Goal: Entertainment & Leisure: Consume media (video, audio)

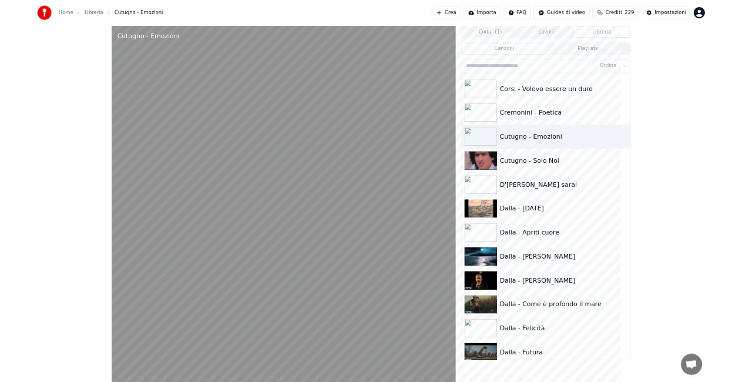
scroll to position [3711, 0]
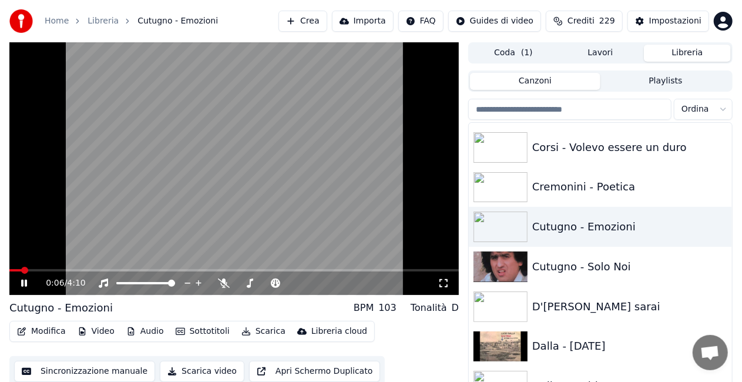
click at [441, 290] on div "0:06 / 4:10" at bounding box center [233, 282] width 449 height 23
click at [442, 288] on icon at bounding box center [444, 282] width 12 height 9
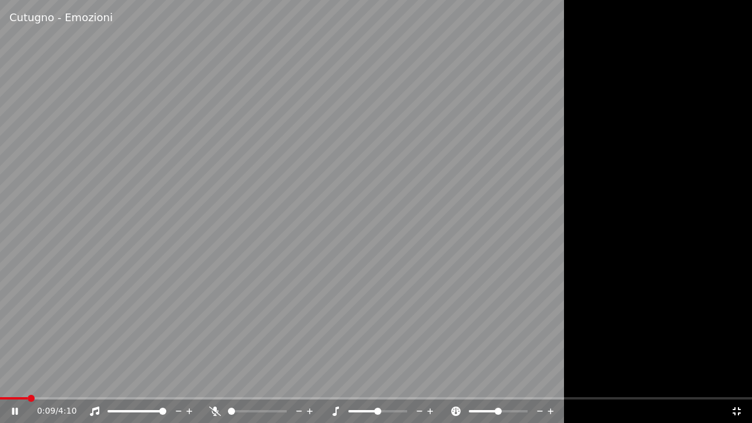
click at [736, 408] on icon at bounding box center [737, 411] width 12 height 9
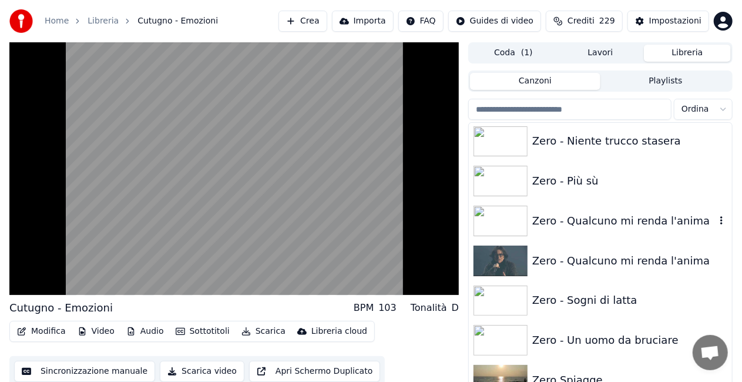
scroll to position [16715, 0]
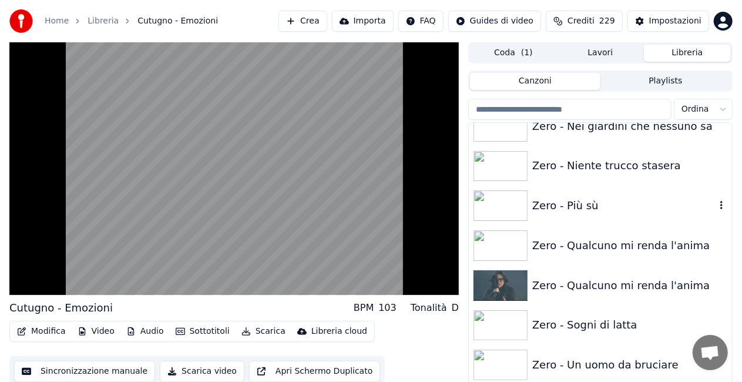
click at [585, 207] on div "Zero - Più sù" at bounding box center [623, 205] width 183 height 16
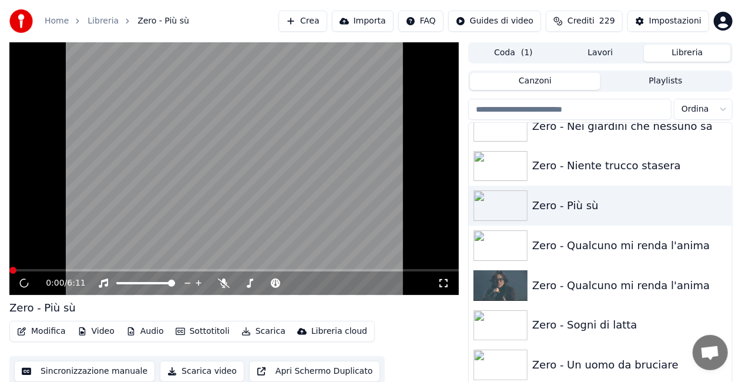
click at [446, 282] on icon at bounding box center [444, 282] width 12 height 9
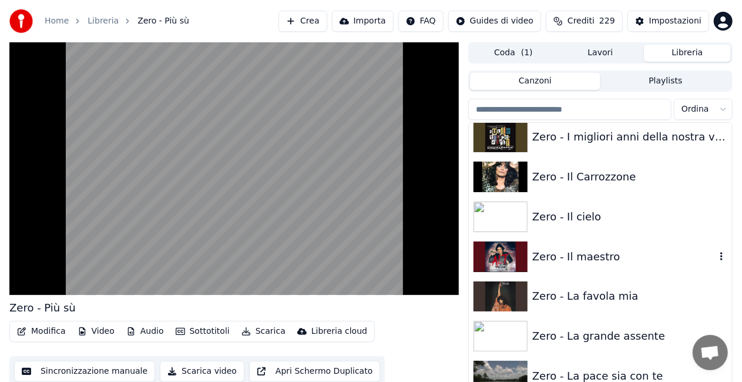
scroll to position [16304, 0]
click at [592, 213] on div "Zero - Il cielo" at bounding box center [623, 217] width 183 height 16
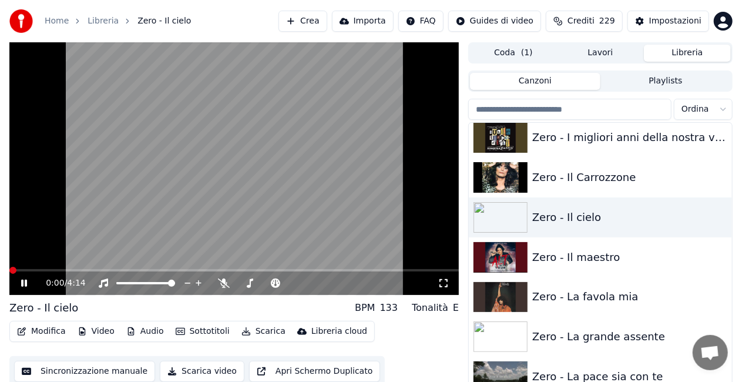
click at [446, 280] on icon at bounding box center [443, 283] width 8 height 8
click at [21, 281] on icon at bounding box center [24, 283] width 7 height 8
click at [22, 268] on video at bounding box center [233, 168] width 449 height 253
click at [22, 270] on span at bounding box center [233, 270] width 449 height 2
click at [9, 271] on span at bounding box center [9, 270] width 0 height 2
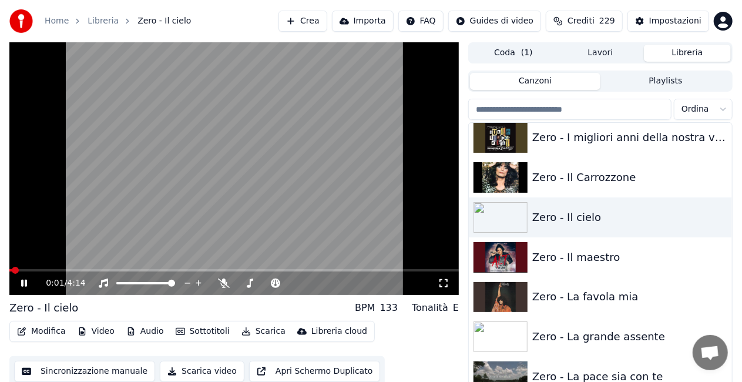
drag, startPoint x: 444, startPoint y: 287, endPoint x: 444, endPoint y: 300, distance: 12.9
click at [444, 287] on icon at bounding box center [444, 282] width 12 height 9
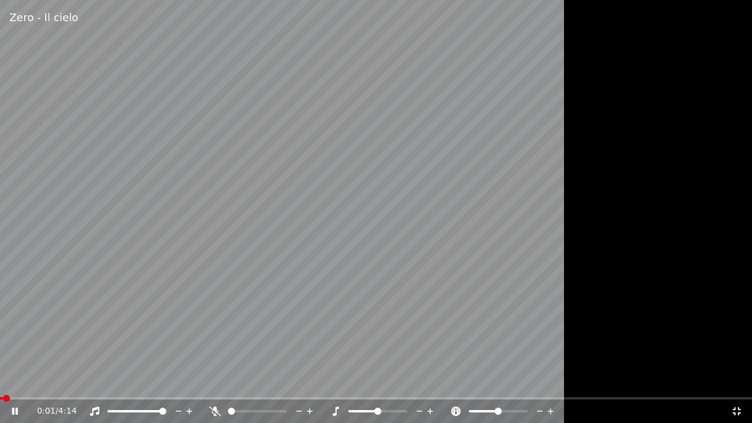
click at [2, 398] on span at bounding box center [1, 398] width 3 height 2
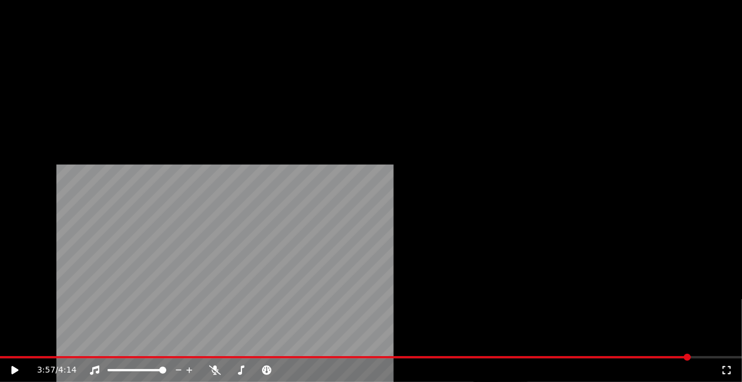
scroll to position [9842, 0]
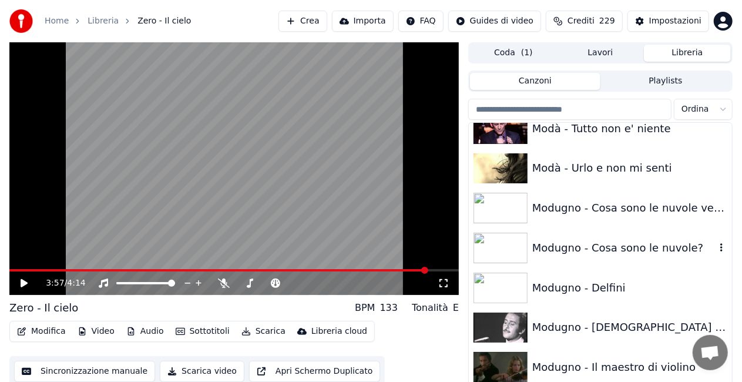
click at [616, 242] on div "Modugno - Cosa sono le nuvole?" at bounding box center [623, 248] width 183 height 16
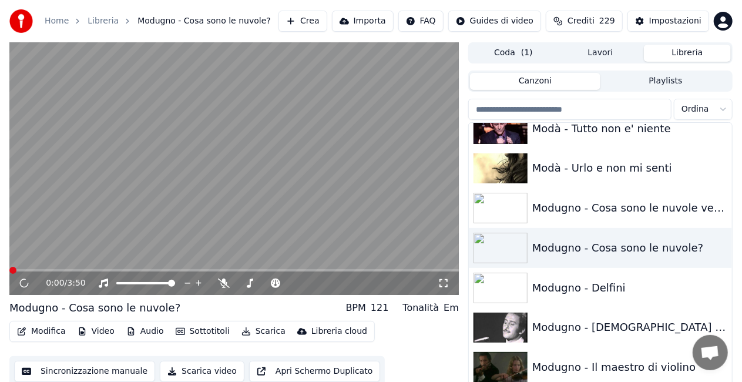
click at [438, 284] on icon at bounding box center [444, 282] width 12 height 9
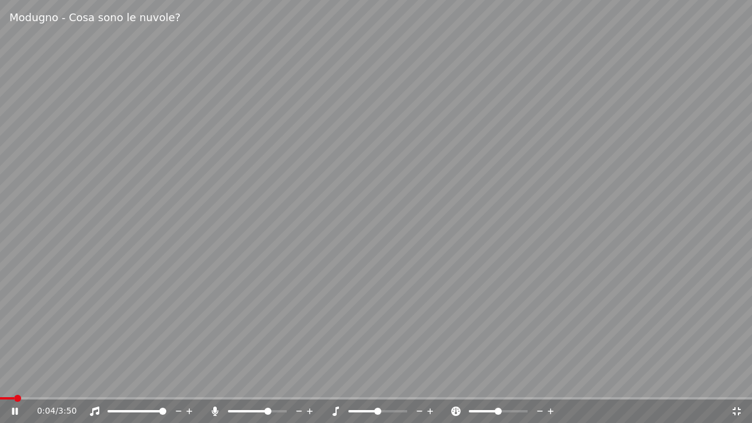
click at [269, 409] on span at bounding box center [267, 411] width 7 height 7
click at [42, 398] on span at bounding box center [116, 398] width 233 height 2
click at [59, 397] on span at bounding box center [376, 398] width 752 height 2
click at [36, 399] on span at bounding box center [18, 398] width 36 height 2
click at [210, 408] on icon at bounding box center [215, 411] width 12 height 9
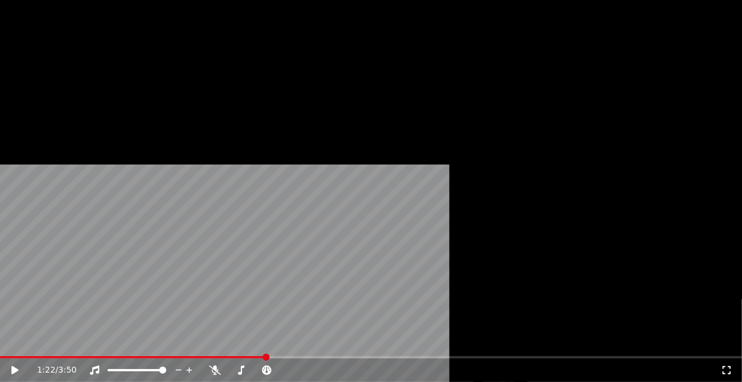
scroll to position [9900, 0]
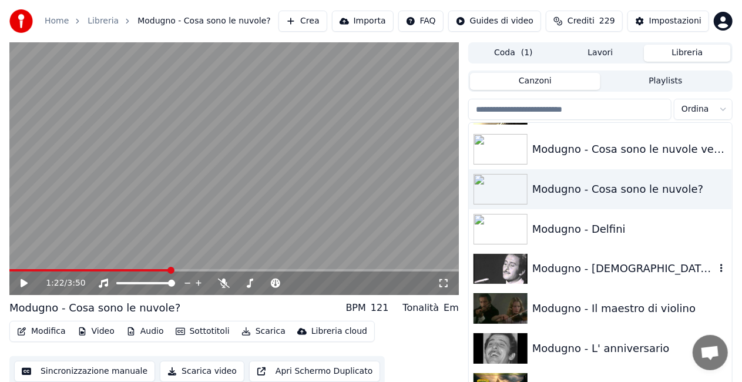
drag, startPoint x: 577, startPoint y: 271, endPoint x: 531, endPoint y: 263, distance: 47.1
click at [572, 269] on div "Modugno - [DEMOGRAPHIC_DATA] come ti amo" at bounding box center [623, 268] width 183 height 16
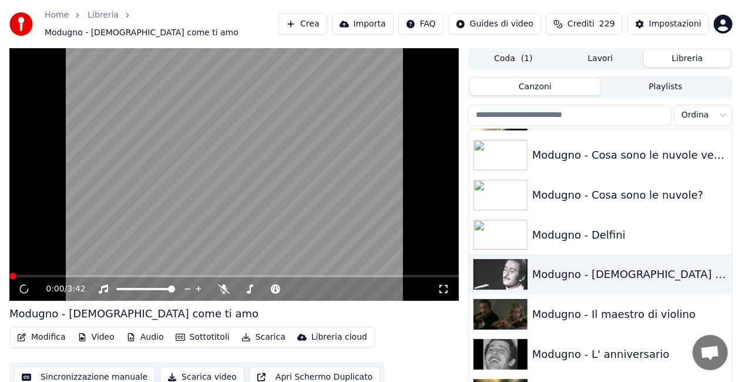
drag, startPoint x: 441, startPoint y: 286, endPoint x: 445, endPoint y: 299, distance: 14.1
click at [444, 286] on icon at bounding box center [444, 288] width 12 height 9
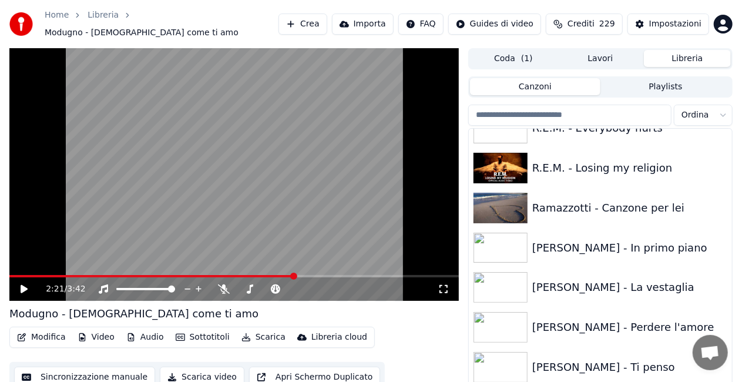
scroll to position [12015, 0]
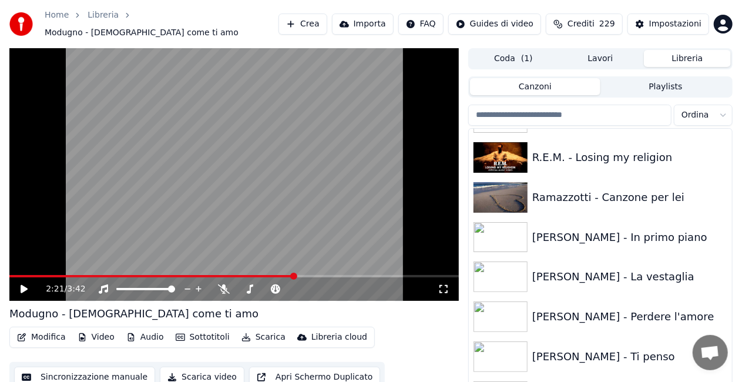
drag, startPoint x: 580, startPoint y: 355, endPoint x: 578, endPoint y: 345, distance: 11.0
click at [579, 351] on div "[PERSON_NAME] - Ti penso" at bounding box center [623, 356] width 183 height 16
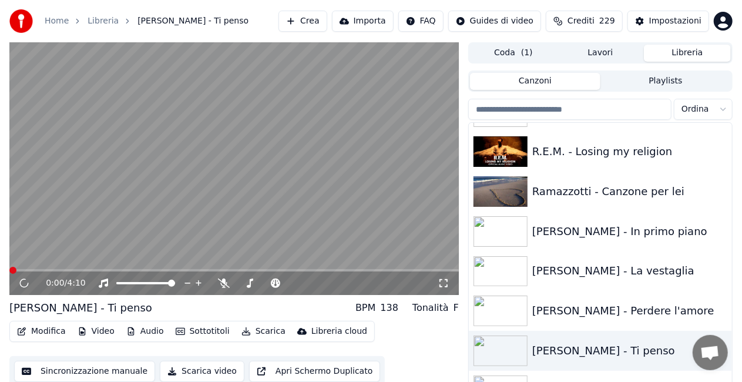
click at [446, 288] on div "0:00 / 4:10" at bounding box center [234, 283] width 440 height 12
click at [446, 287] on icon at bounding box center [443, 283] width 8 height 8
click at [622, 284] on div "[PERSON_NAME] - La vestaglia" at bounding box center [600, 271] width 263 height 40
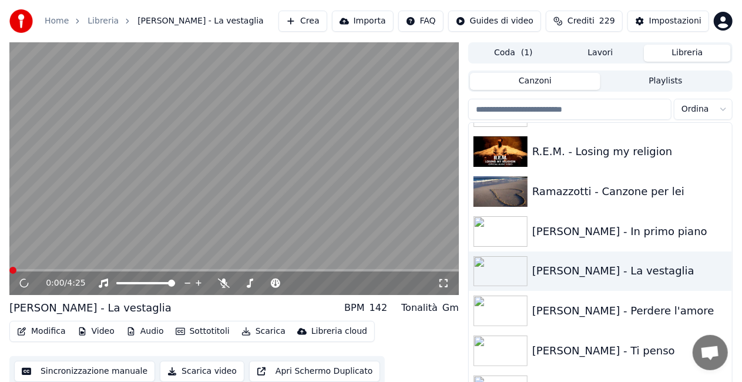
click at [444, 282] on icon at bounding box center [444, 282] width 12 height 9
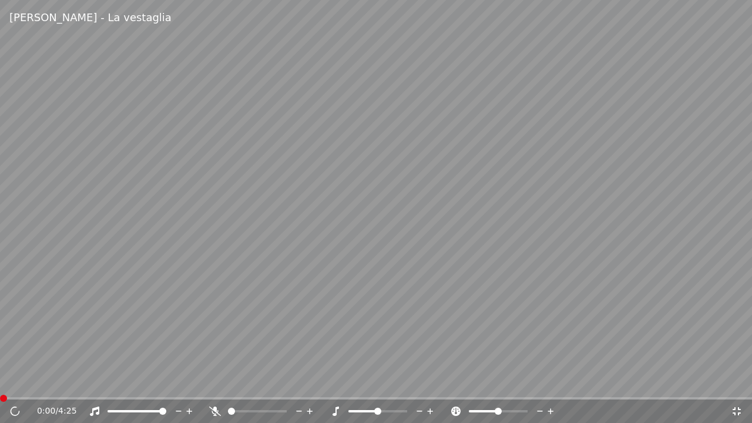
click at [363, 241] on video at bounding box center [376, 211] width 752 height 423
click at [13, 410] on icon at bounding box center [14, 411] width 7 height 8
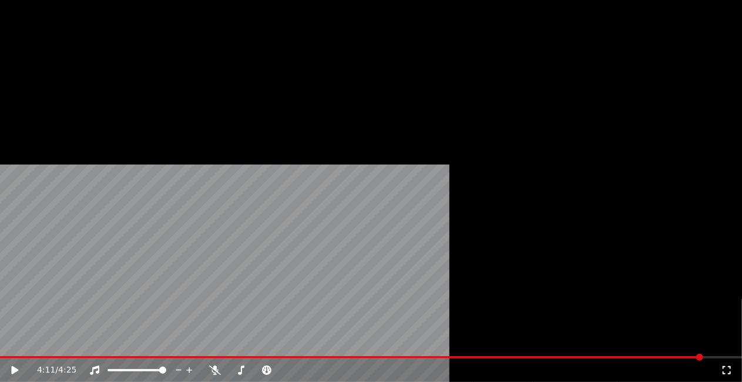
scroll to position [13249, 0]
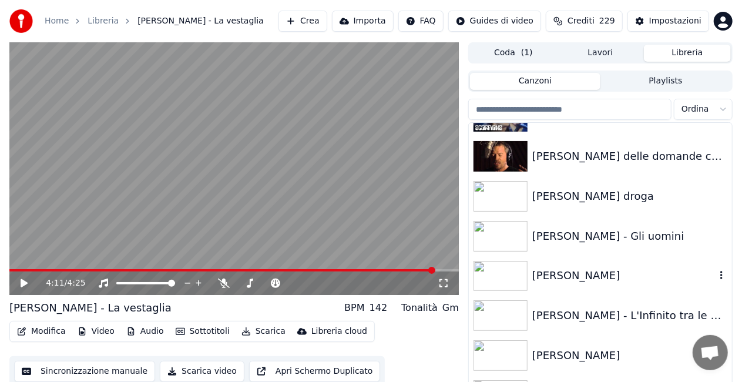
click at [602, 268] on div "[PERSON_NAME]" at bounding box center [623, 275] width 183 height 16
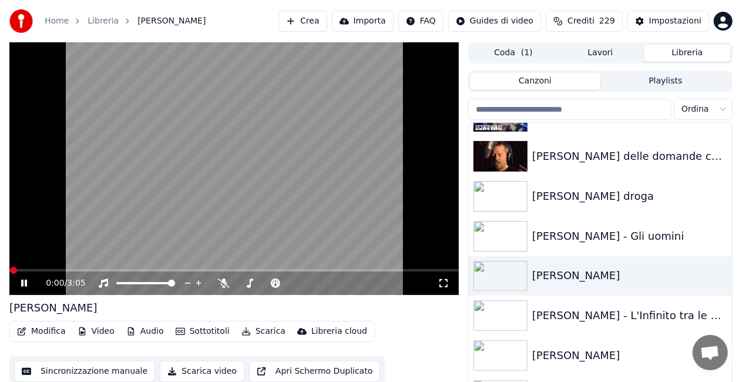
drag, startPoint x: 443, startPoint y: 284, endPoint x: 448, endPoint y: 301, distance: 17.3
click at [446, 284] on icon at bounding box center [444, 282] width 12 height 9
click at [582, 356] on div "[PERSON_NAME]" at bounding box center [623, 355] width 183 height 16
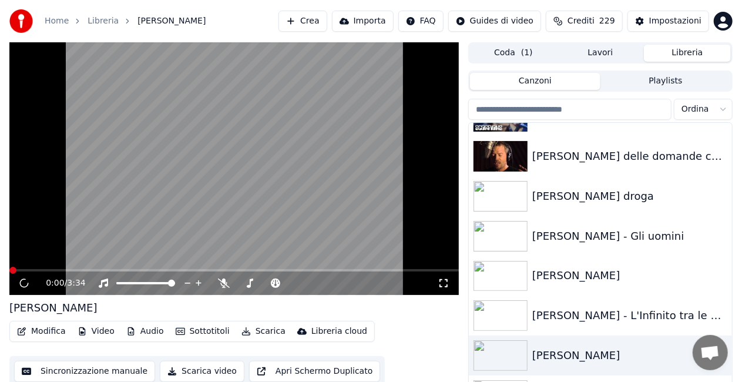
click at [451, 280] on div "0:00 / 3:34" at bounding box center [234, 283] width 440 height 12
click at [449, 281] on div "0:00 / 3:34" at bounding box center [234, 283] width 440 height 12
click at [445, 281] on icon at bounding box center [444, 282] width 12 height 9
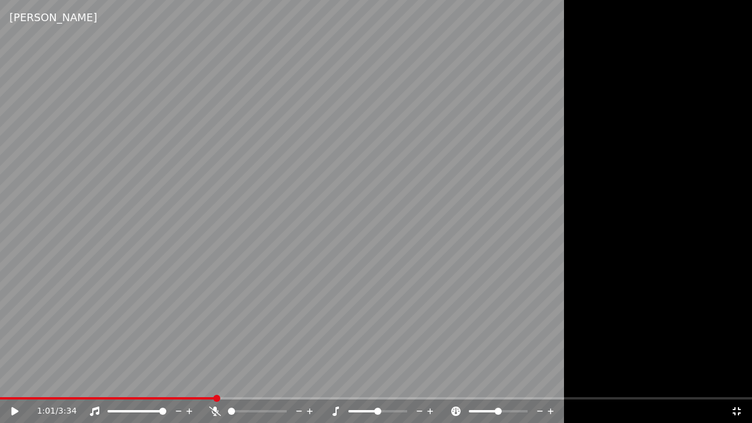
click at [196, 253] on video at bounding box center [376, 211] width 752 height 423
click at [244, 414] on span at bounding box center [244, 411] width 7 height 7
drag, startPoint x: 246, startPoint y: 407, endPoint x: 271, endPoint y: 398, distance: 27.1
click at [325, 413] on div "0:52 / 3:34" at bounding box center [384, 411] width 694 height 12
click at [287, 408] on span at bounding box center [283, 411] width 7 height 7
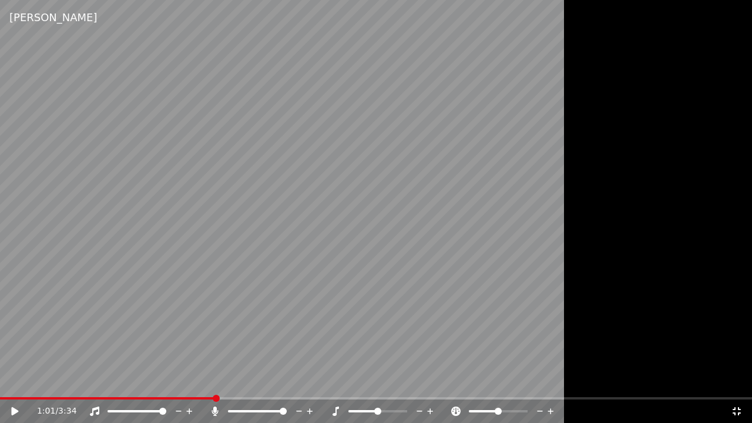
click at [214, 412] on icon at bounding box center [214, 411] width 6 height 9
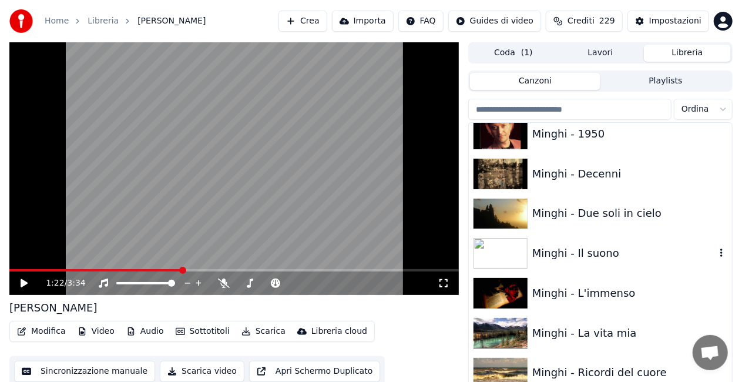
scroll to position [9345, 0]
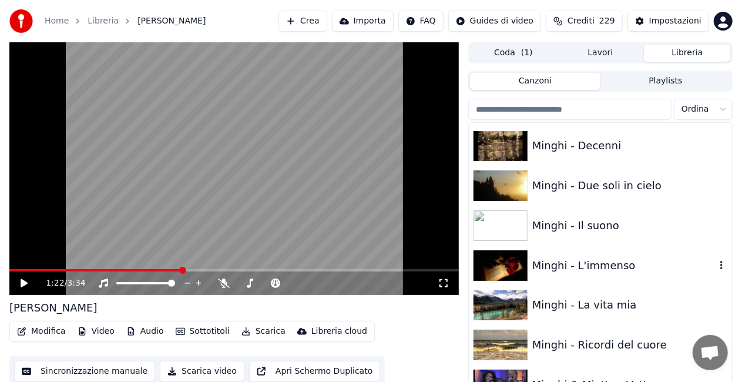
click at [604, 264] on div "Minghi - L'immenso" at bounding box center [623, 265] width 183 height 16
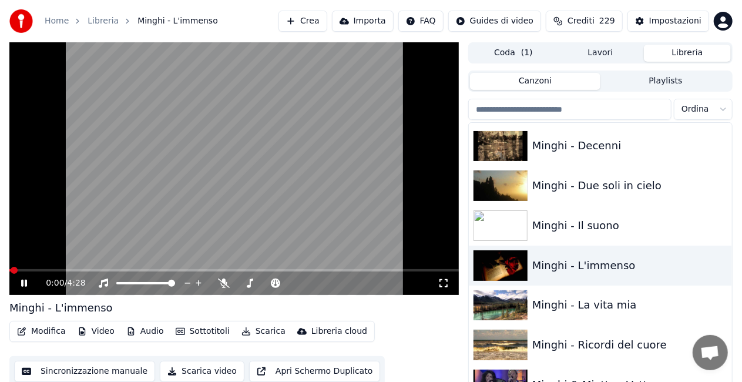
drag, startPoint x: 448, startPoint y: 280, endPoint x: 442, endPoint y: 273, distance: 9.6
click at [444, 277] on div "0:00 / 4:28" at bounding box center [233, 282] width 449 height 23
click at [28, 341] on div "Modifica Video Audio Sottotitoli Scarica Libreria cloud" at bounding box center [191, 331] width 365 height 21
click at [140, 213] on video at bounding box center [233, 168] width 449 height 253
click at [441, 281] on icon at bounding box center [443, 283] width 8 height 8
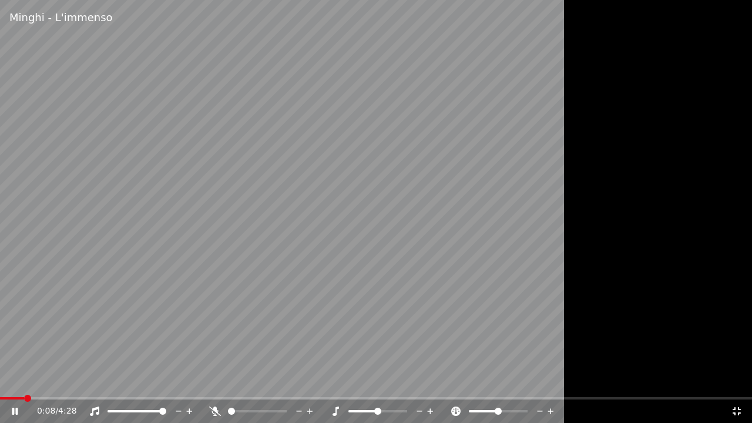
click at [217, 411] on icon at bounding box center [215, 411] width 12 height 9
click at [217, 404] on div "0:03 / 4:28" at bounding box center [376, 410] width 752 height 23
click at [215, 408] on icon at bounding box center [214, 411] width 6 height 9
click at [216, 419] on div "1:46 / 4:28" at bounding box center [376, 410] width 752 height 23
click at [213, 411] on icon at bounding box center [215, 411] width 12 height 9
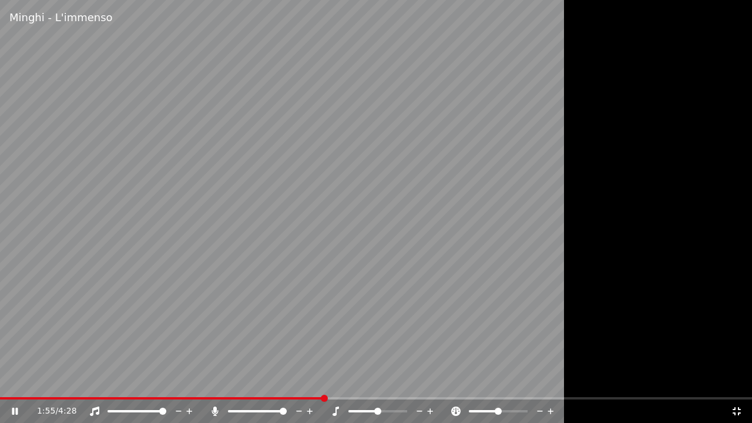
click at [217, 412] on icon at bounding box center [214, 411] width 6 height 9
click at [209, 408] on icon at bounding box center [215, 411] width 12 height 9
click at [213, 408] on icon at bounding box center [214, 411] width 6 height 9
click at [738, 408] on icon at bounding box center [737, 411] width 8 height 8
